Goal: Navigation & Orientation: Find specific page/section

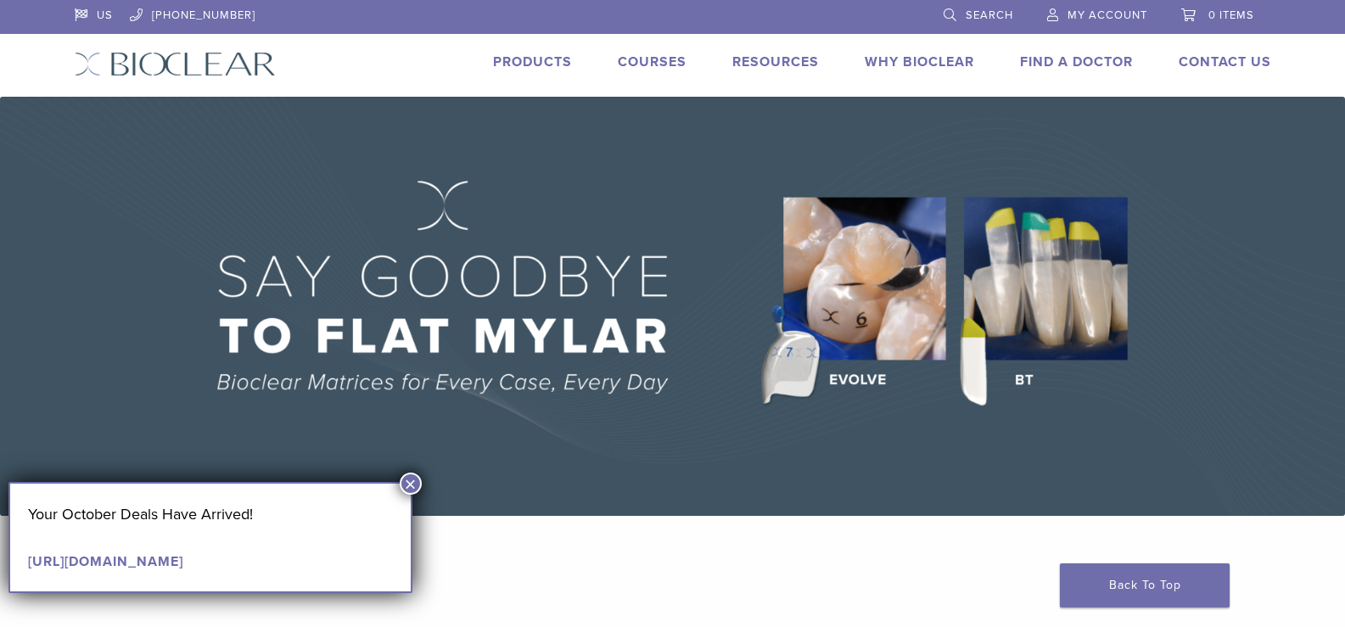
click at [545, 58] on link "Products" at bounding box center [532, 61] width 79 height 17
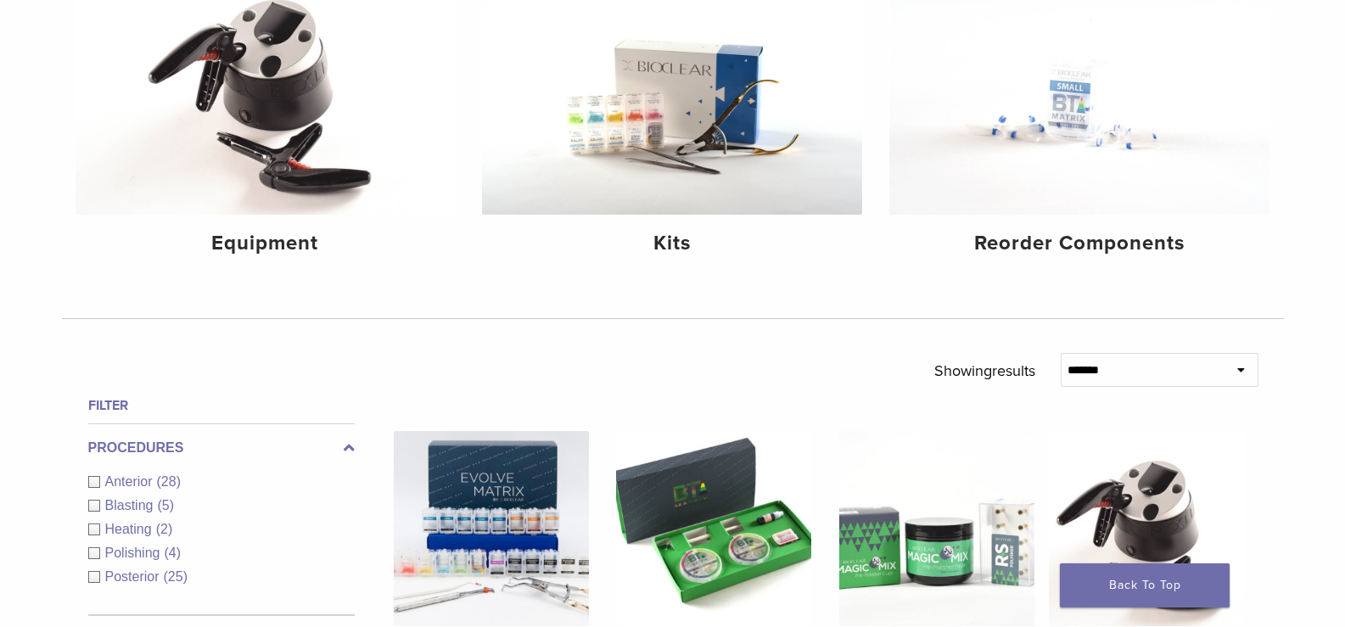
scroll to position [213, 0]
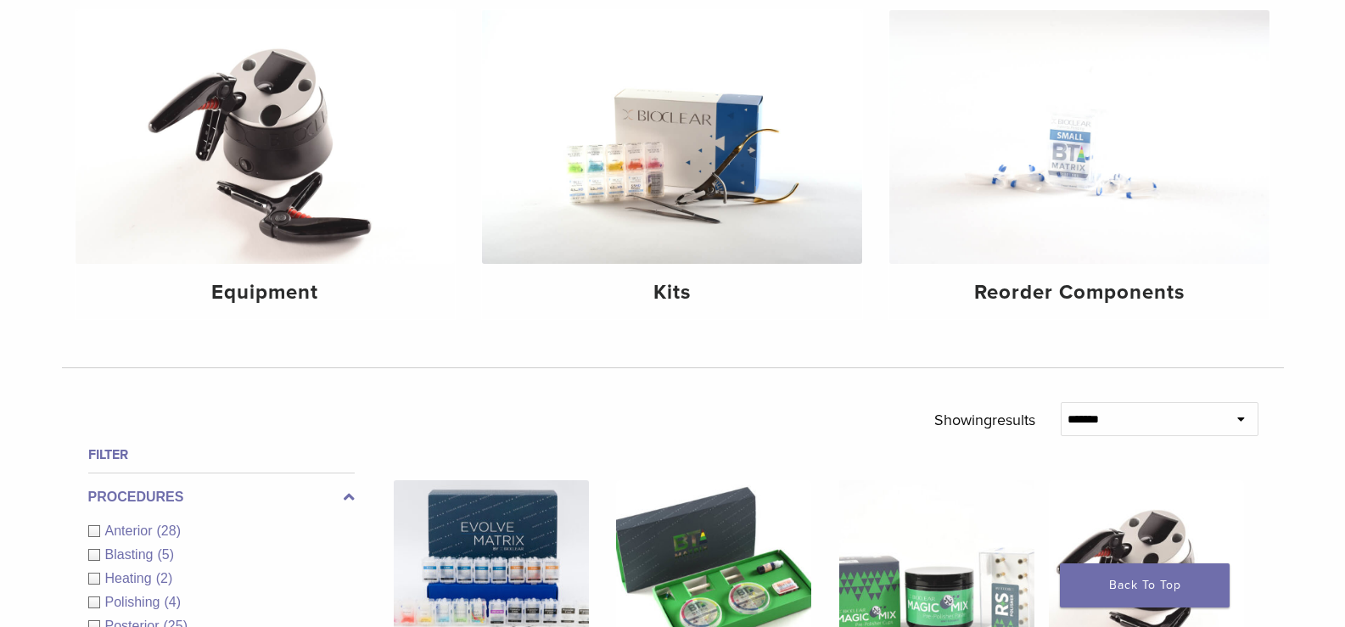
click at [1171, 421] on select "**********" at bounding box center [1159, 419] width 198 height 34
click at [943, 402] on p "Showing results" at bounding box center [984, 420] width 101 height 36
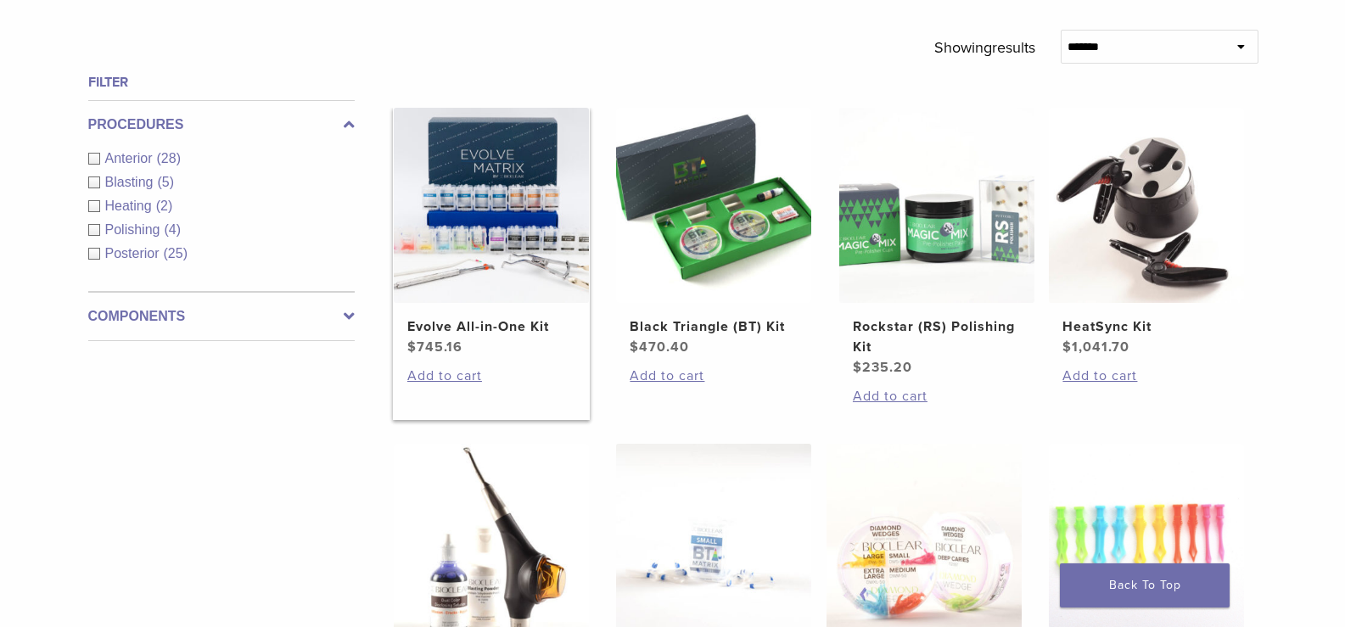
scroll to position [594, 0]
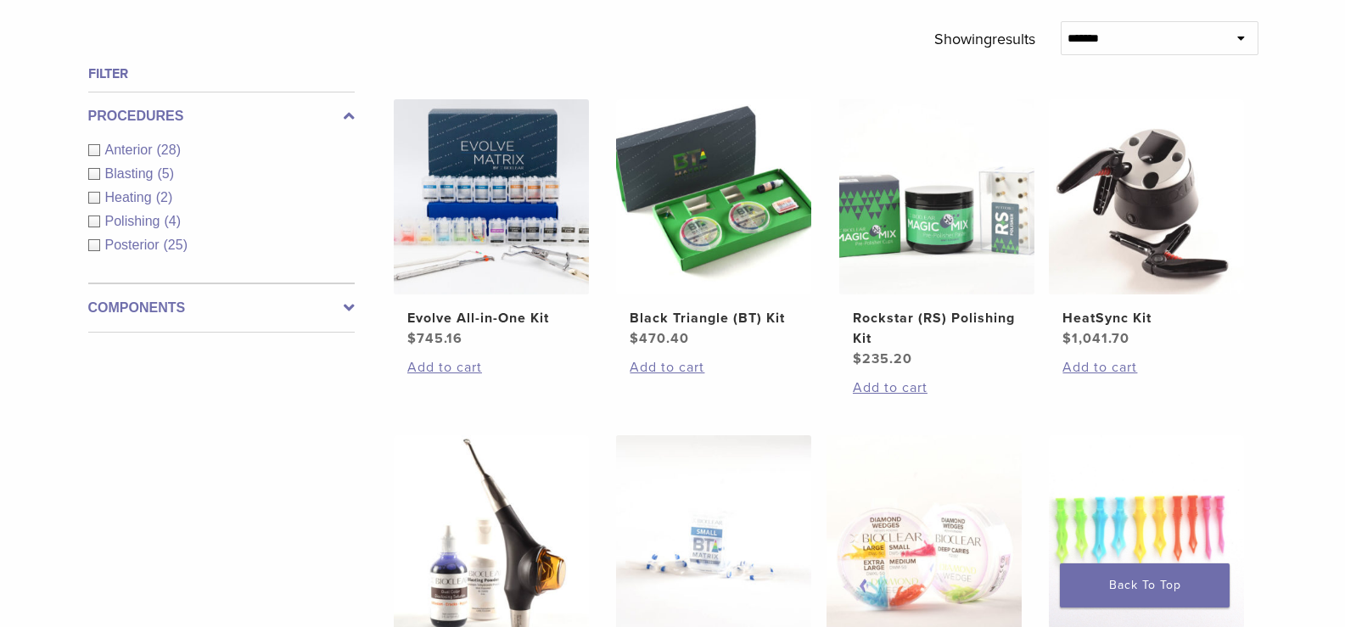
click at [137, 295] on div "Components Equipment (5) Instruments (13) Matrix Bands (9) Matrix Systems (3) O…" at bounding box center [221, 307] width 266 height 49
click at [348, 305] on icon at bounding box center [349, 308] width 11 height 20
click at [140, 313] on link "See 3 more" at bounding box center [127, 318] width 79 height 17
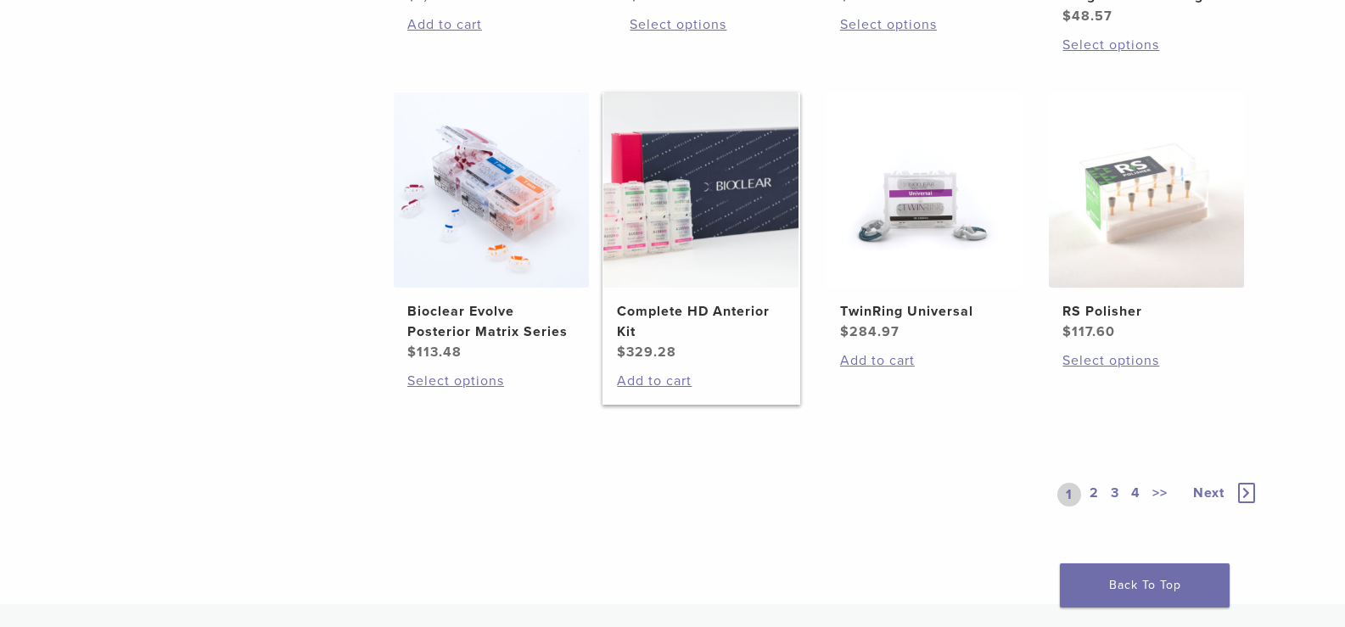
scroll to position [1357, 0]
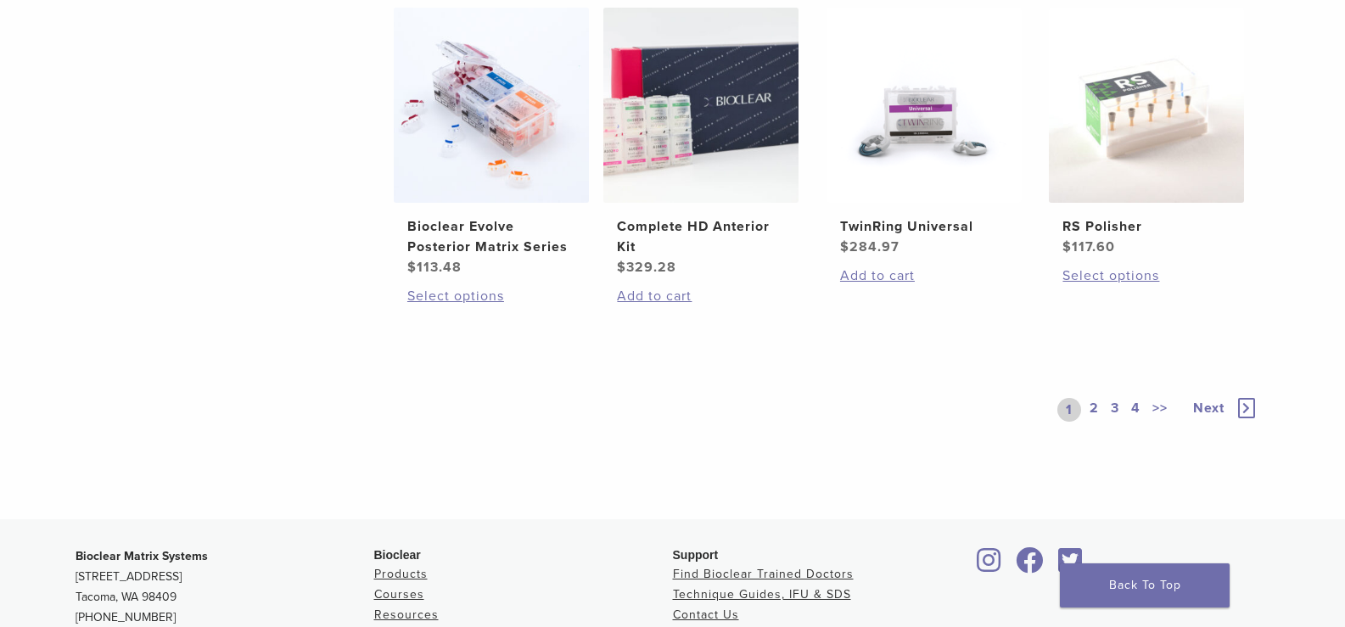
click at [1096, 403] on link "2" at bounding box center [1094, 410] width 16 height 24
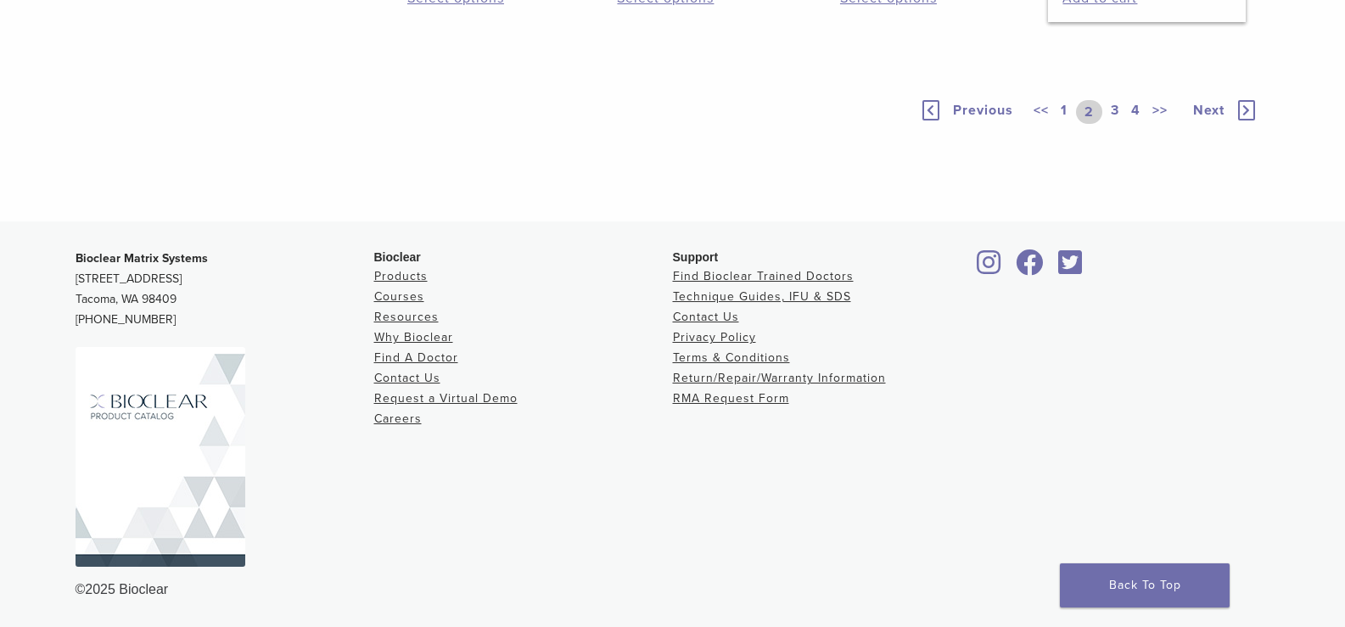
scroll to position [1357, 0]
click at [1118, 124] on link "3" at bounding box center [1114, 112] width 15 height 24
click at [1137, 124] on link "4" at bounding box center [1135, 112] width 16 height 24
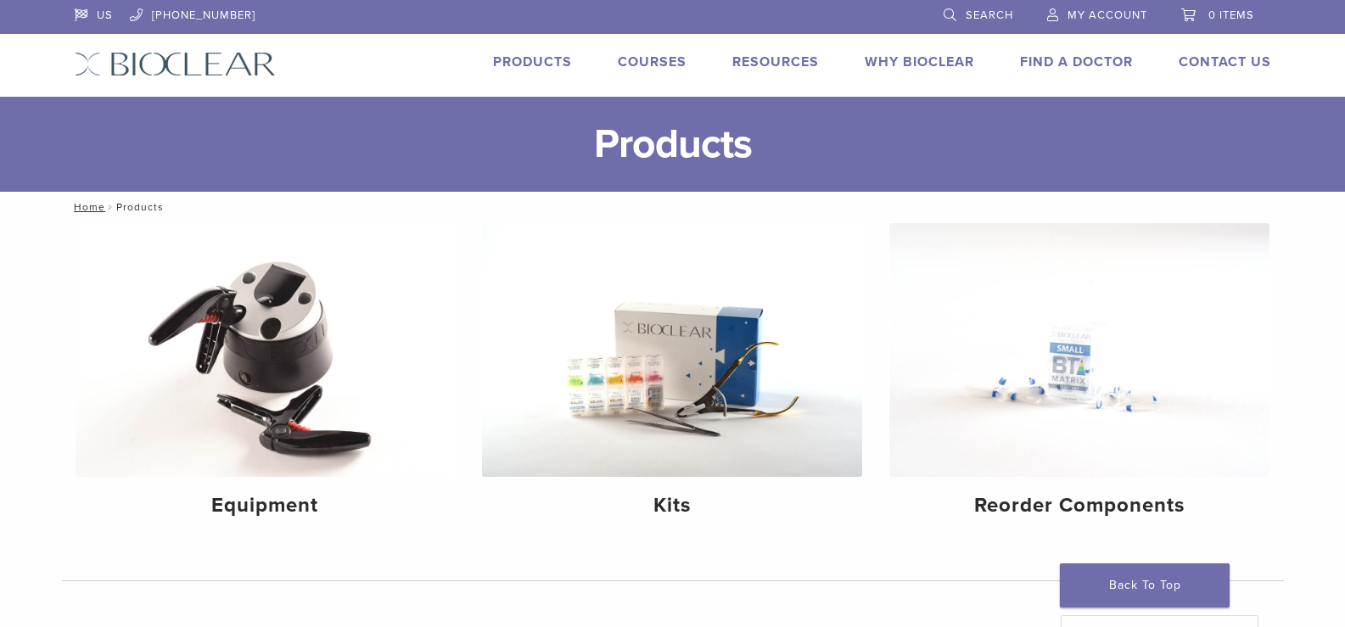
click at [512, 60] on link "Products" at bounding box center [532, 61] width 79 height 17
click at [297, 392] on img at bounding box center [265, 350] width 380 height 254
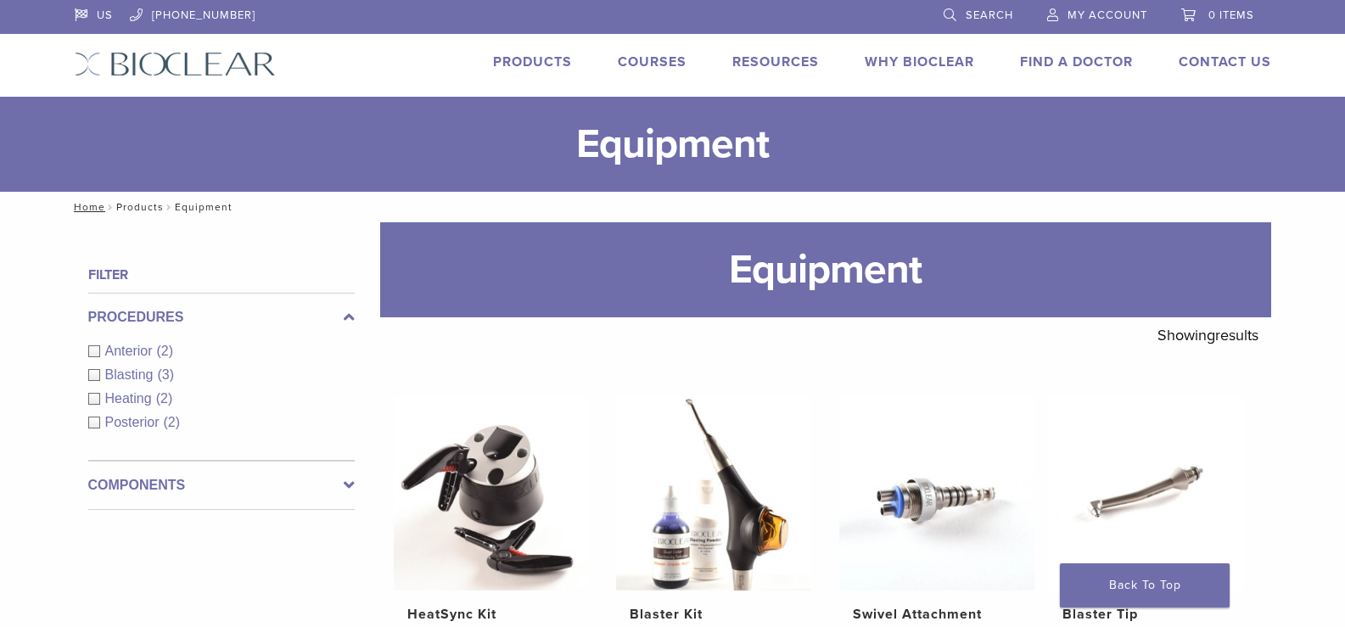
click at [137, 207] on link "Products" at bounding box center [140, 207] width 48 height 12
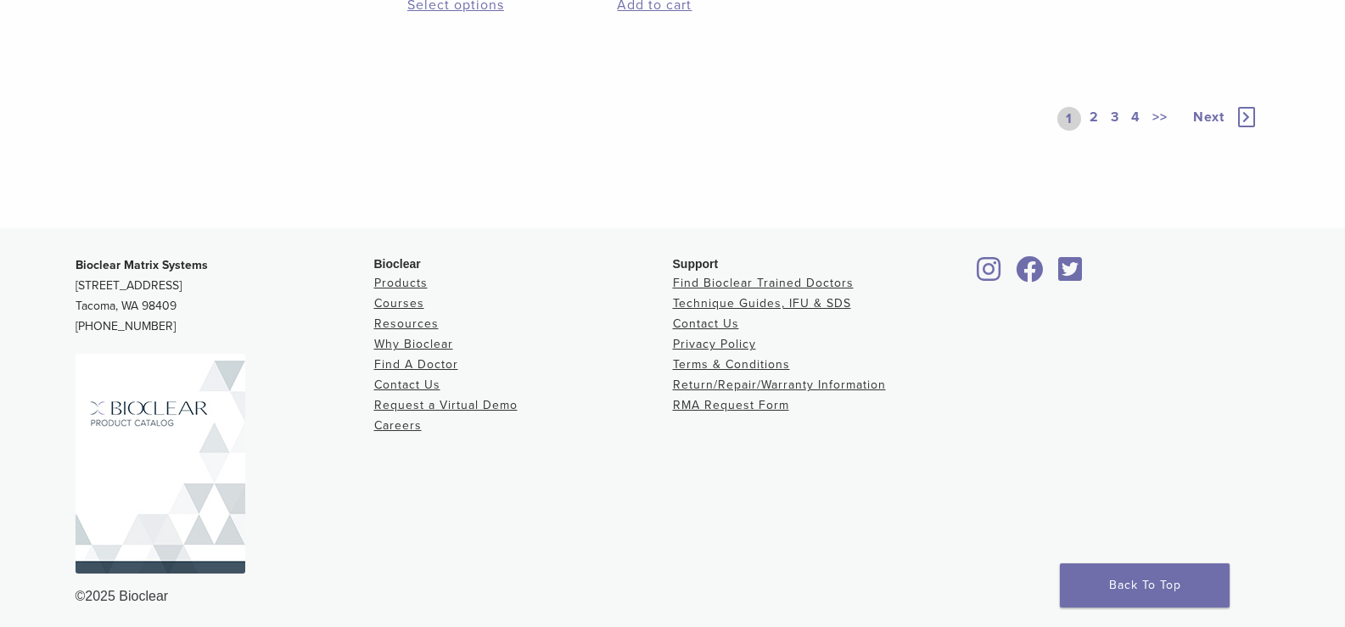
scroll to position [1655, 0]
